Goal: Find specific page/section: Find specific page/section

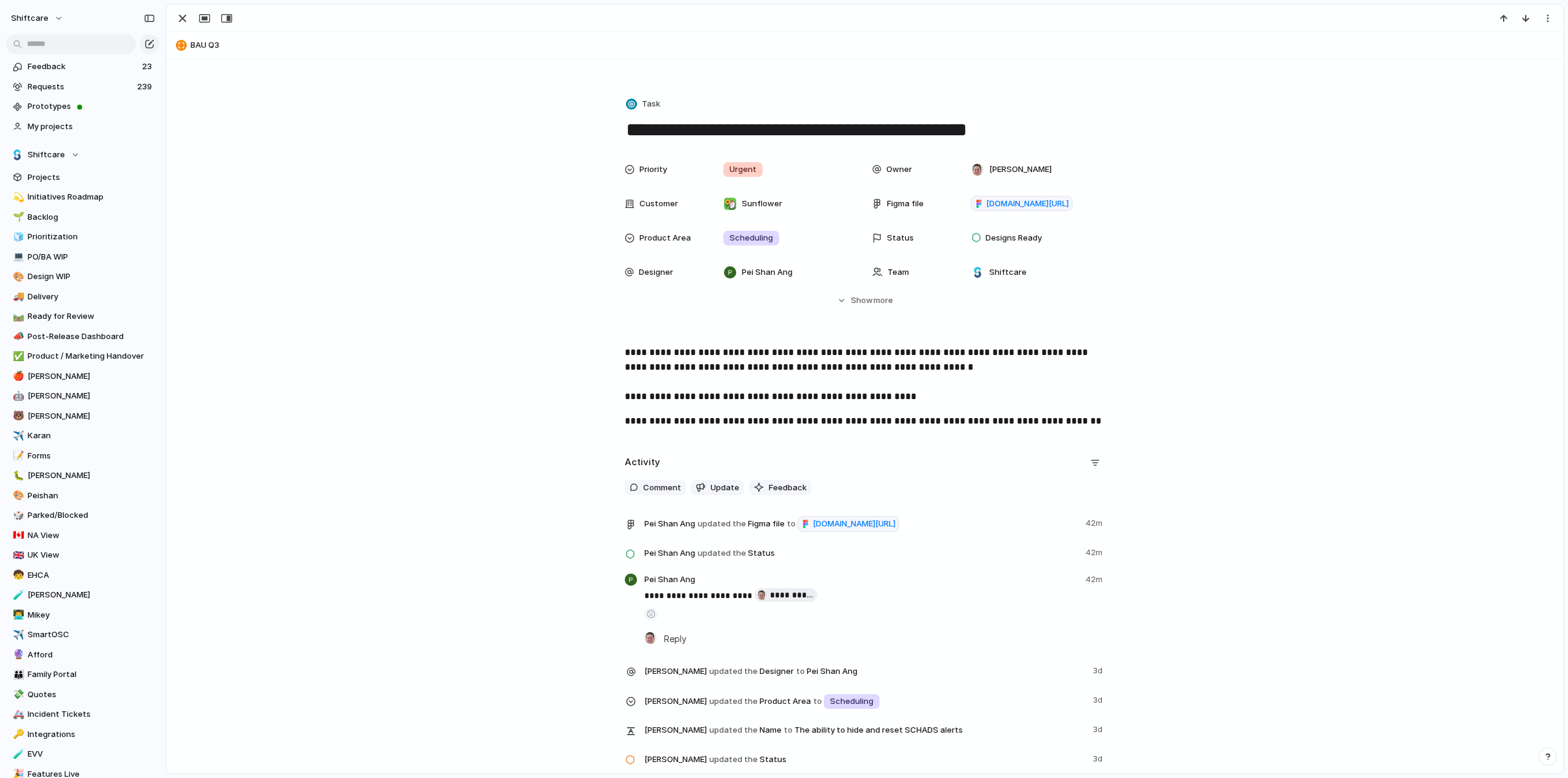
scroll to position [183, 0]
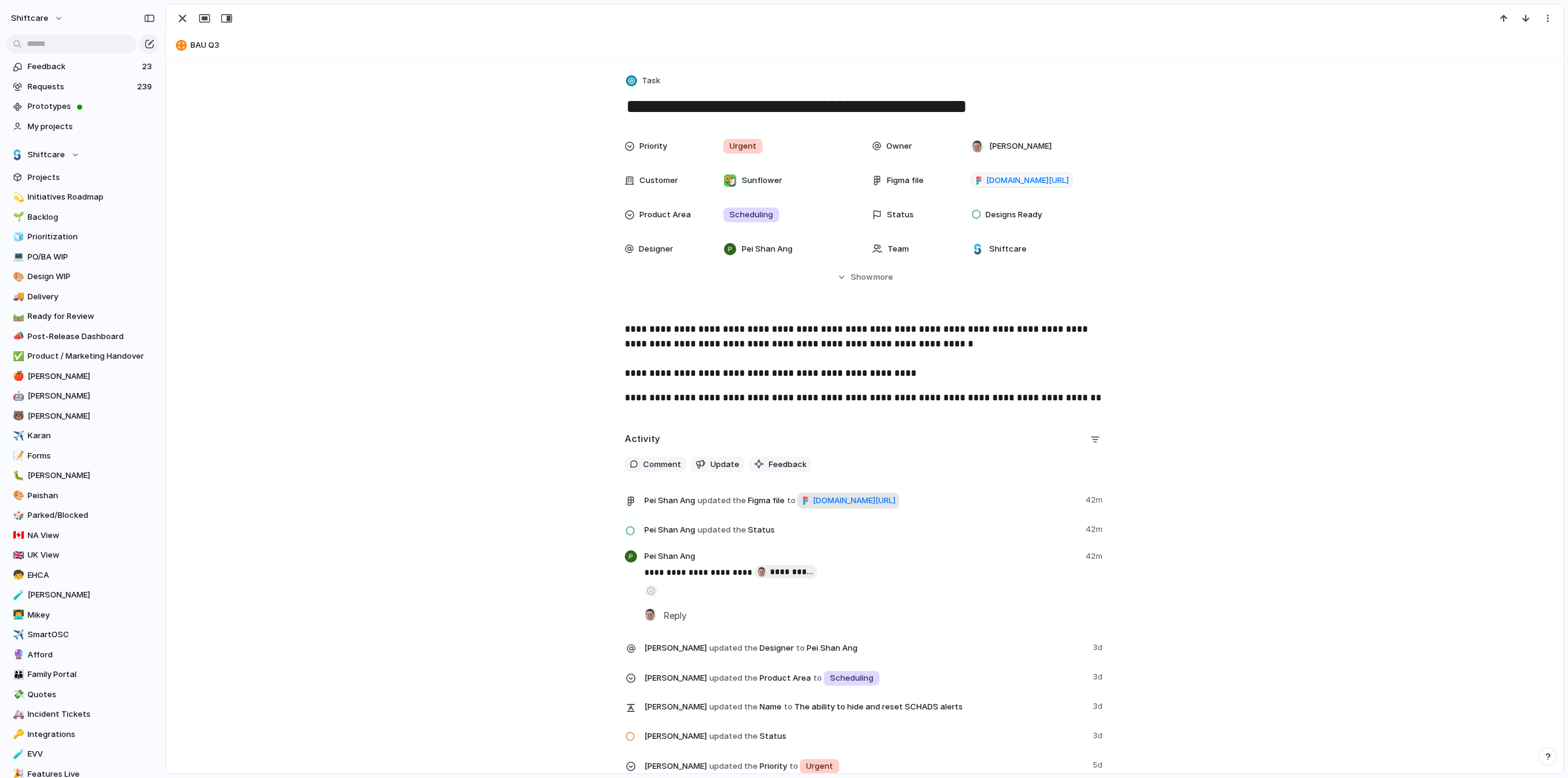
click at [813, 495] on span "[DOMAIN_NAME][URL]" at bounding box center [854, 501] width 82 height 12
